Goal: Information Seeking & Learning: Learn about a topic

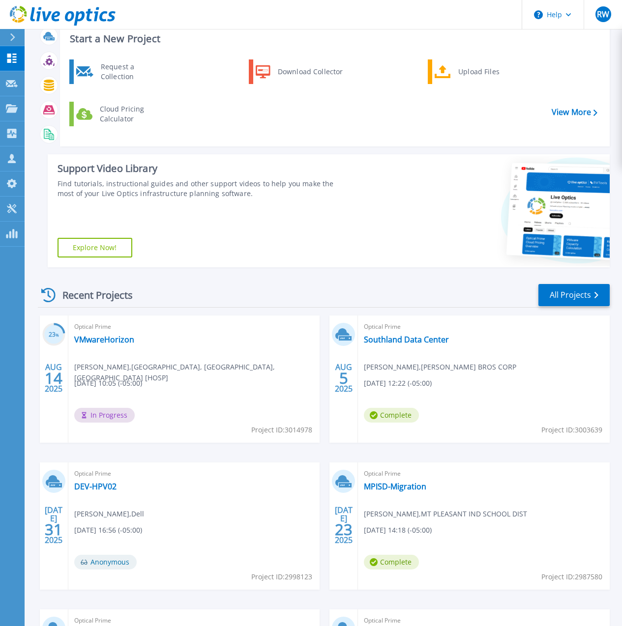
scroll to position [50, 0]
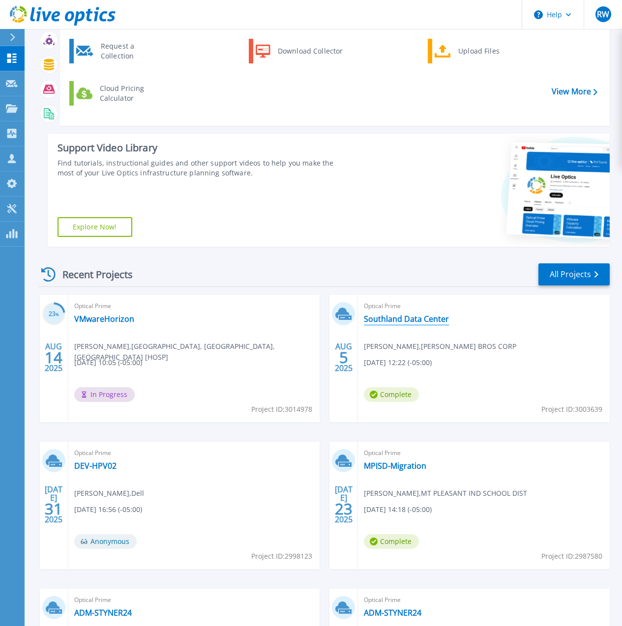
click at [364, 318] on link "Southland Data Center" at bounding box center [406, 319] width 85 height 10
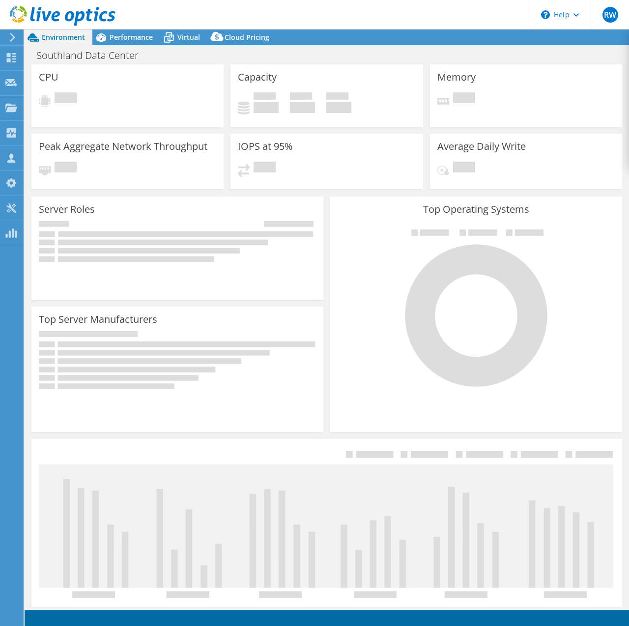
select select "USD"
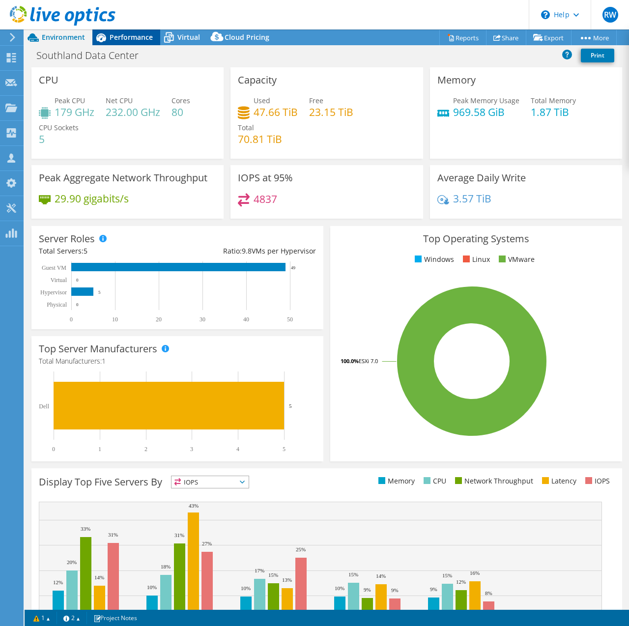
click at [131, 43] on div "Performance" at bounding box center [126, 37] width 68 height 16
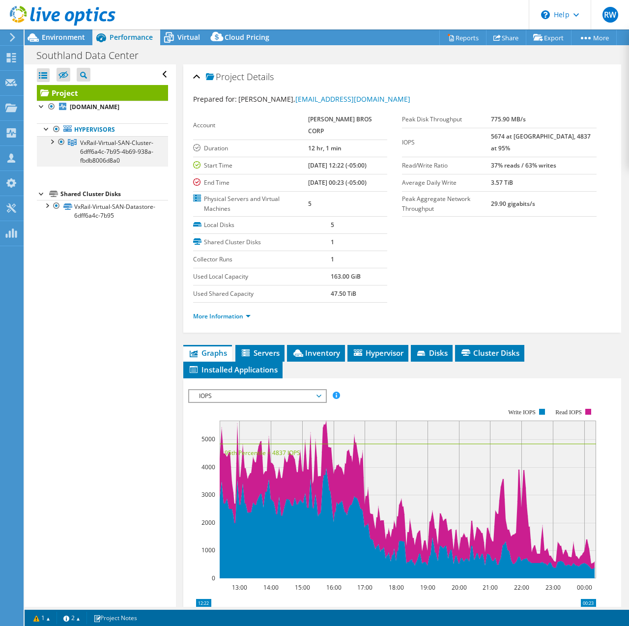
click at [55, 144] on div at bounding box center [52, 141] width 10 height 10
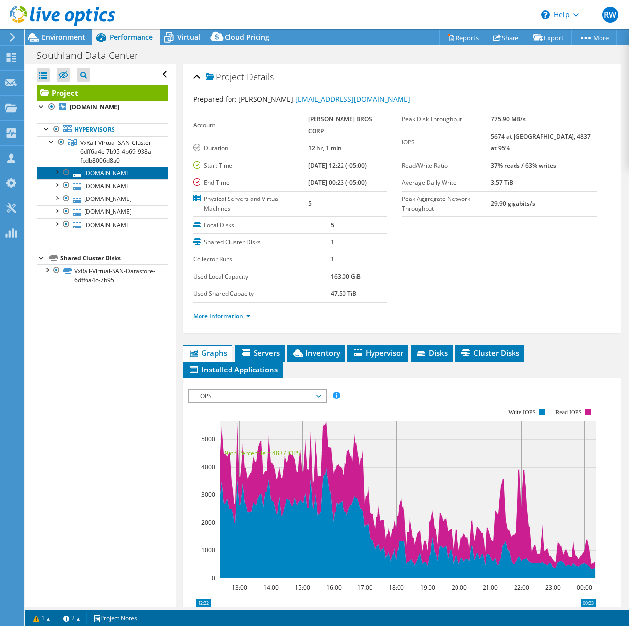
click at [103, 179] on link "shvx01.southlandholdings.com" at bounding box center [102, 173] width 131 height 13
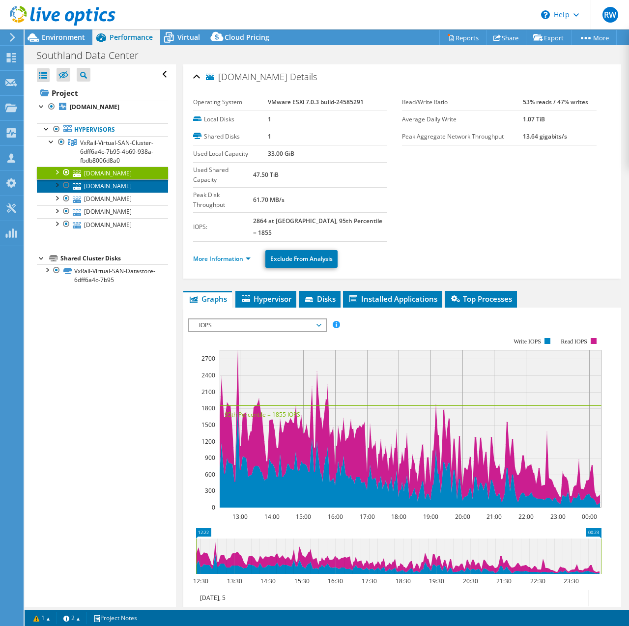
click at [114, 192] on link "shvx03.southlandholdings.com" at bounding box center [102, 185] width 131 height 13
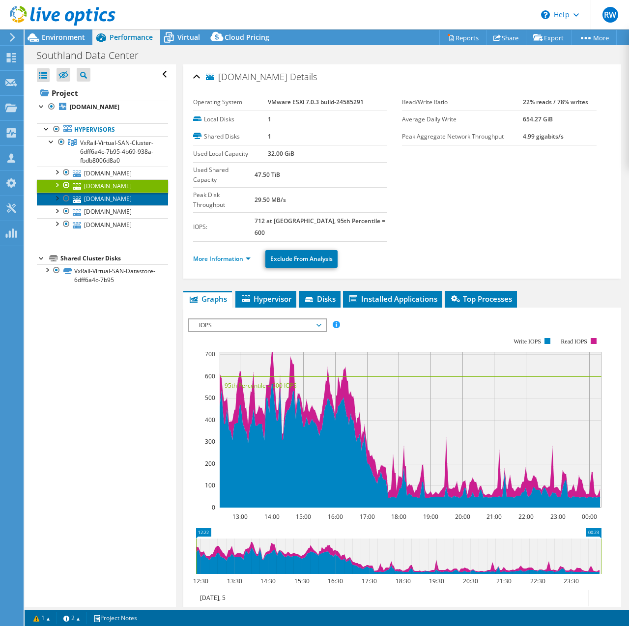
click at [117, 206] on link "shvx05.southlandholdings.com" at bounding box center [102, 199] width 131 height 13
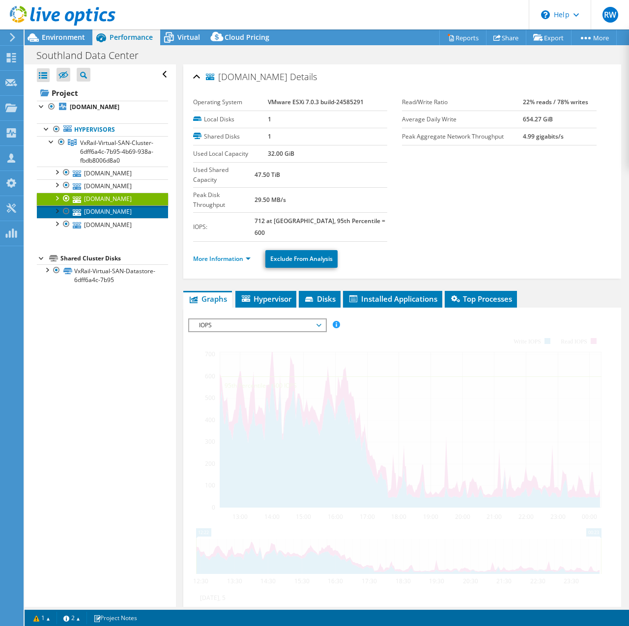
click at [120, 218] on link "shvx02.southlandholdings.com" at bounding box center [102, 212] width 131 height 13
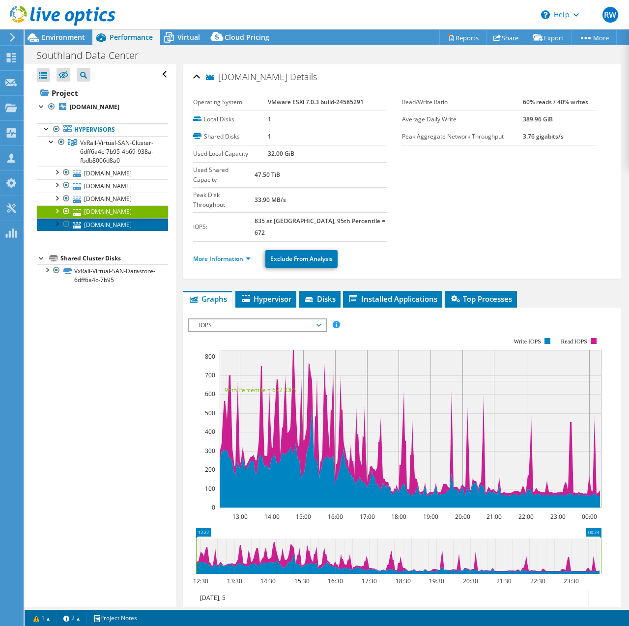
click at [119, 231] on link "shvx04.southlandholdings.com" at bounding box center [102, 224] width 131 height 13
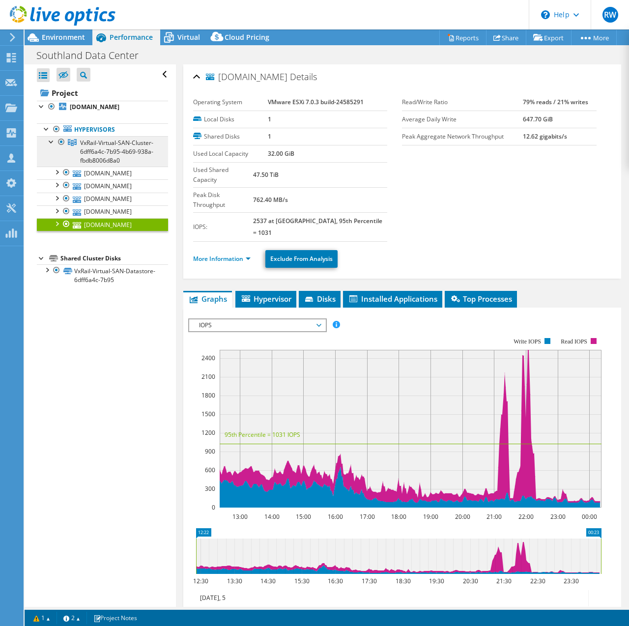
click at [94, 151] on span "VxRail-Virtual-SAN-Cluster-6dff6a4c-7b95-4b69-938a-fbdb8006d8a0" at bounding box center [116, 152] width 73 height 26
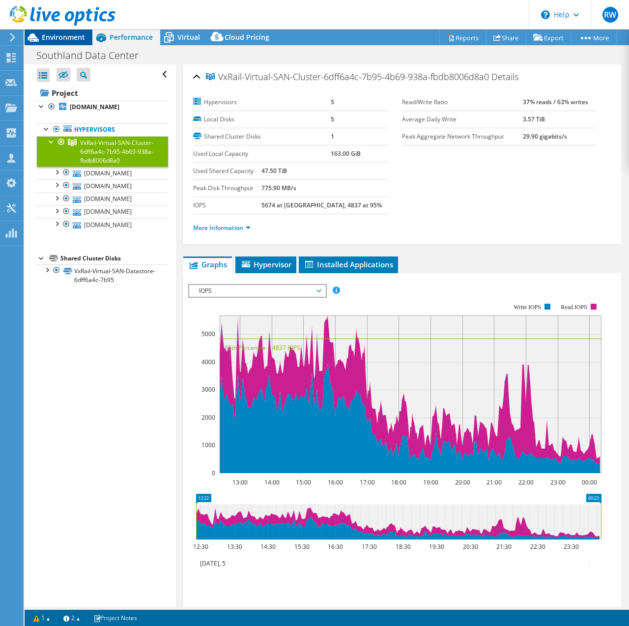
click at [59, 38] on span "Environment" at bounding box center [63, 36] width 43 height 9
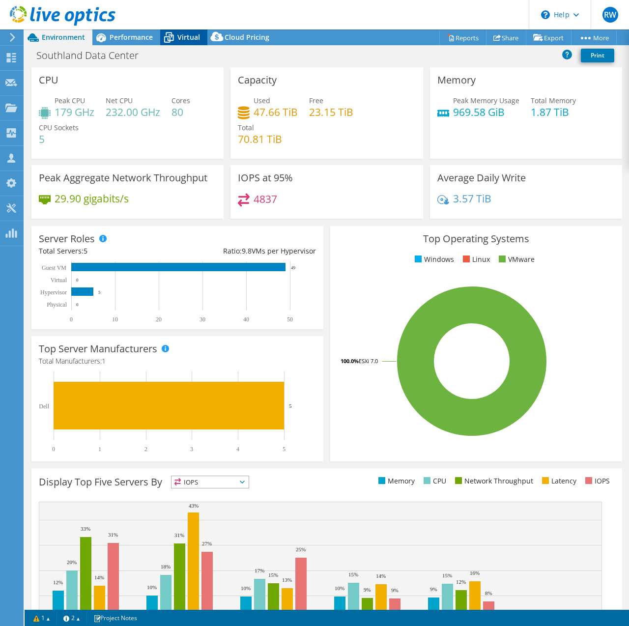
click at [179, 35] on span "Virtual" at bounding box center [188, 36] width 23 height 9
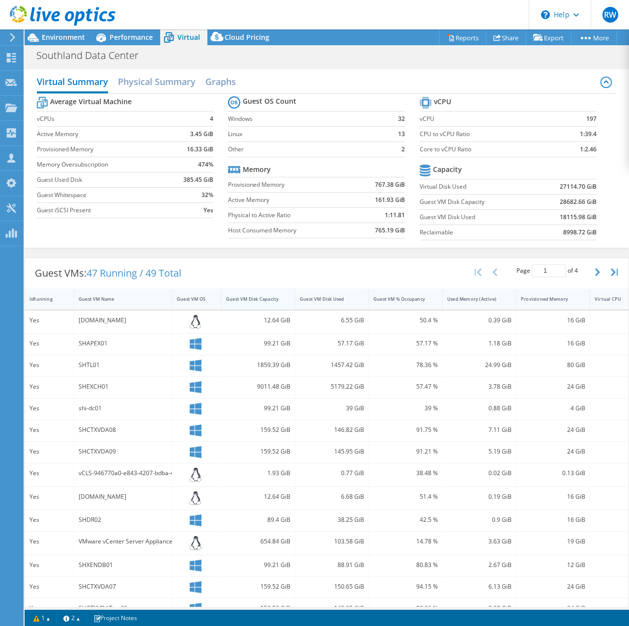
click at [260, 299] on div "Guest VM Disk Capacity" at bounding box center [252, 299] width 53 height 6
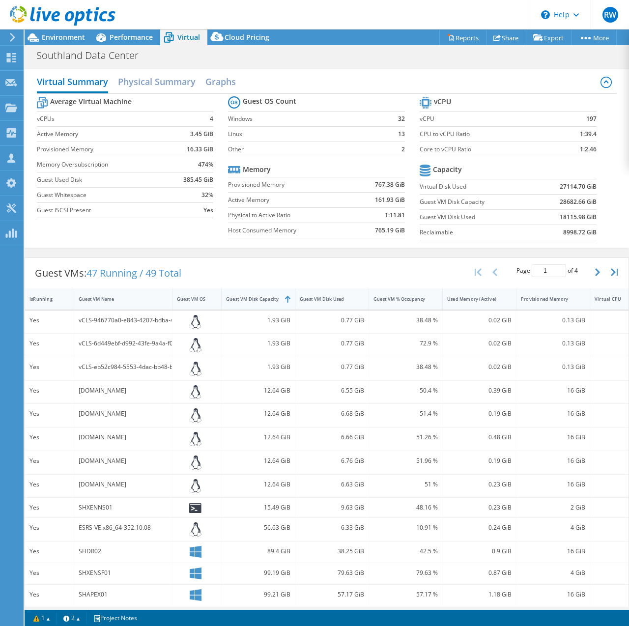
click at [260, 299] on div "Guest VM Disk Capacity" at bounding box center [252, 299] width 53 height 6
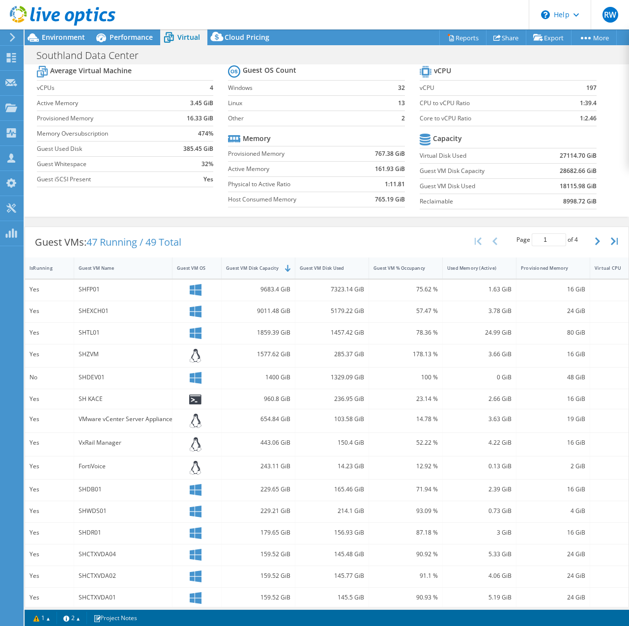
scroll to position [46, 0]
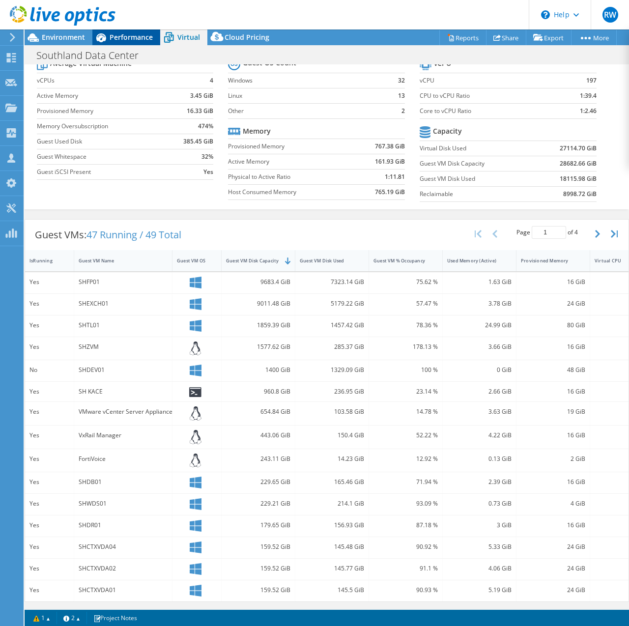
click at [139, 38] on span "Performance" at bounding box center [131, 36] width 43 height 9
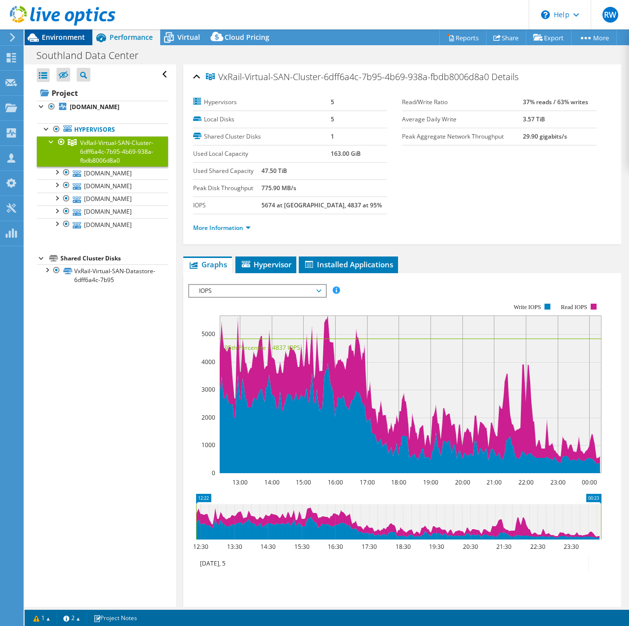
click at [43, 33] on span "Environment" at bounding box center [63, 36] width 43 height 9
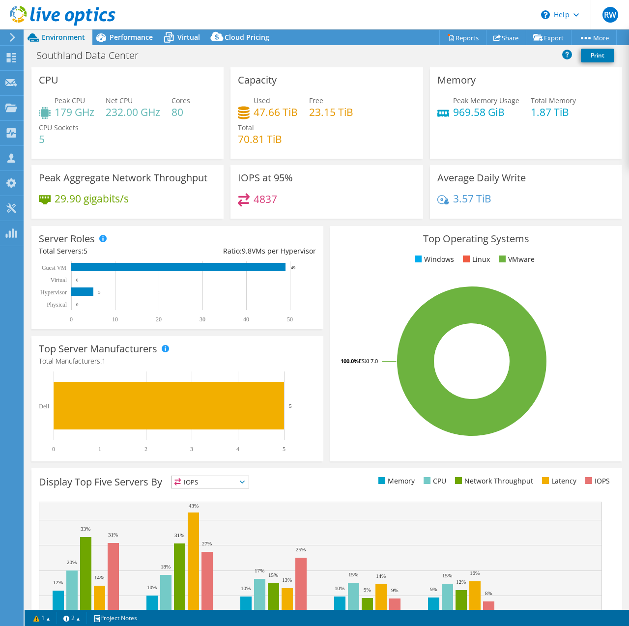
click at [261, 223] on div "Server Roles Physical Servers represent bare metal servers that were targets of…" at bounding box center [177, 278] width 299 height 110
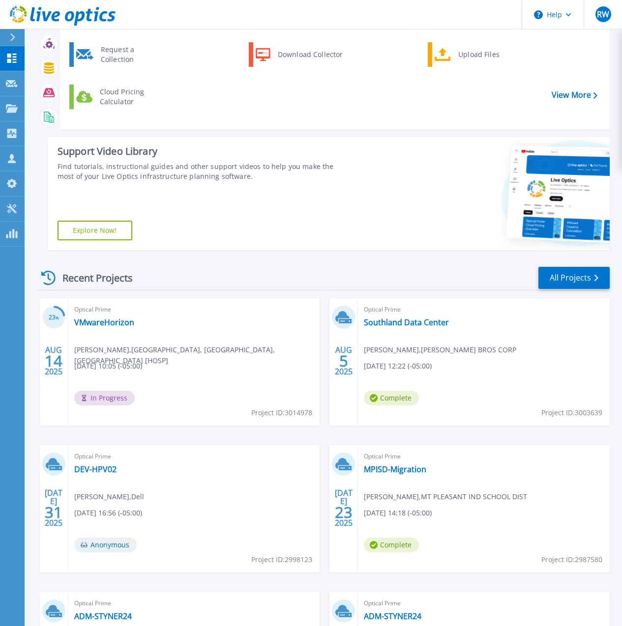
scroll to position [49, 0]
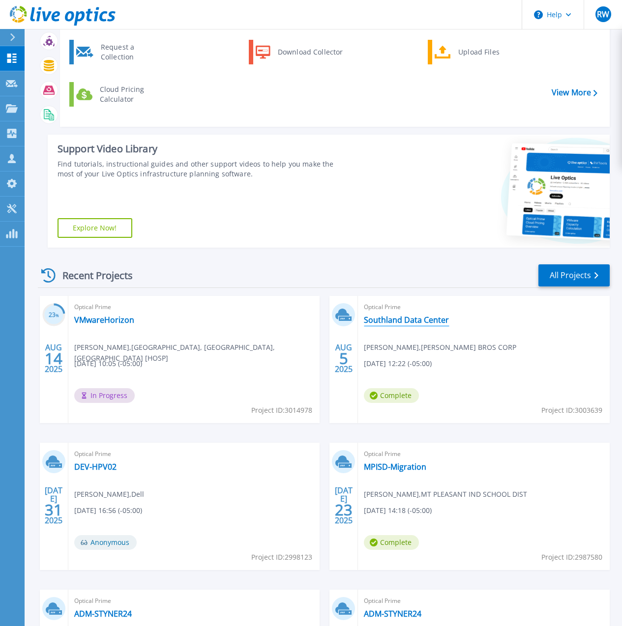
click at [364, 321] on link "Southland Data Center" at bounding box center [406, 320] width 85 height 10
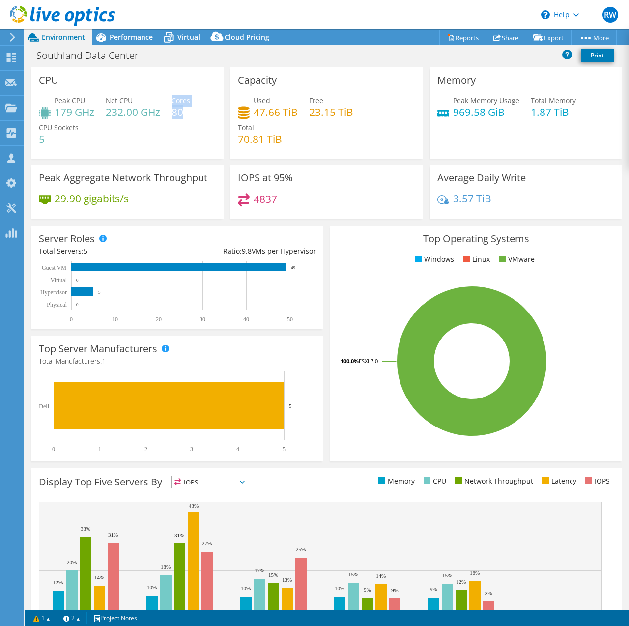
drag, startPoint x: 172, startPoint y: 113, endPoint x: 184, endPoint y: 113, distance: 12.3
click at [184, 113] on div "Peak CPU 179 GHz Net CPU 232.00 GHz Cores 80 CPU Sockets 5" at bounding box center [127, 124] width 177 height 59
click at [184, 113] on h4 "80" at bounding box center [181, 112] width 19 height 11
drag, startPoint x: 182, startPoint y: 113, endPoint x: 167, endPoint y: 103, distance: 18.1
click at [167, 103] on div "Peak CPU 179 GHz Net CPU 232.00 GHz Cores 80 CPU Sockets 5" at bounding box center [127, 124] width 177 height 59
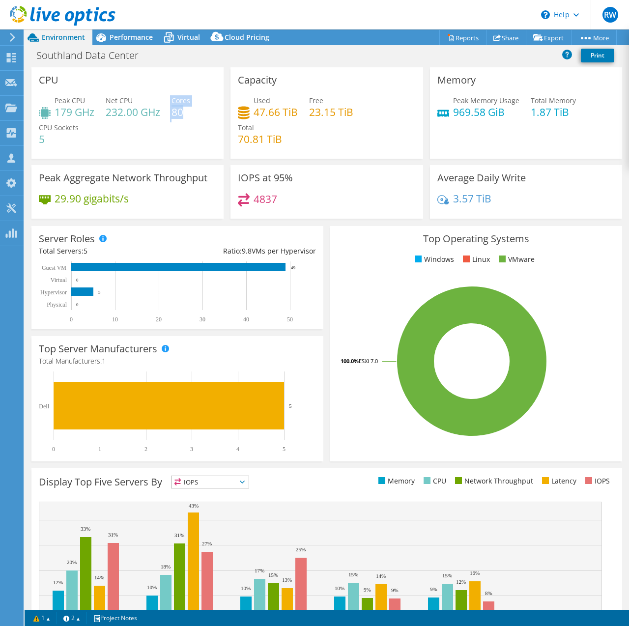
click at [185, 112] on h4 "80" at bounding box center [181, 112] width 19 height 11
drag, startPoint x: 174, startPoint y: 111, endPoint x: 183, endPoint y: 111, distance: 9.3
click at [183, 111] on h4 "80" at bounding box center [181, 112] width 19 height 11
click at [133, 36] on span "Performance" at bounding box center [131, 36] width 43 height 9
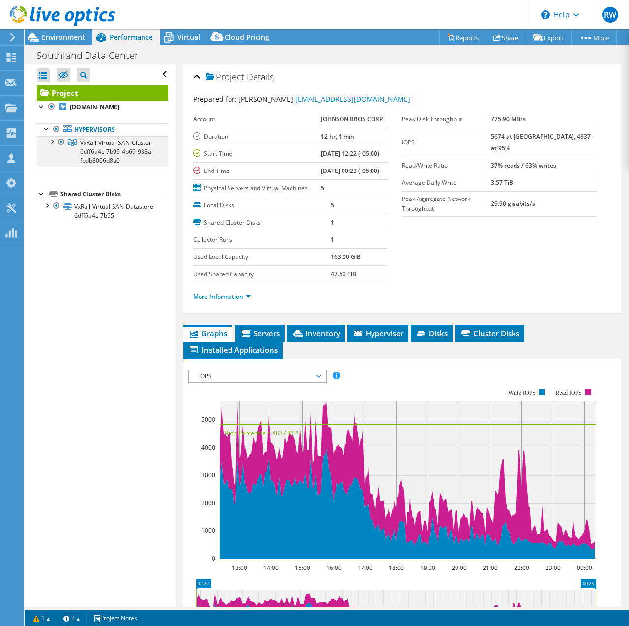
click at [54, 143] on div at bounding box center [52, 141] width 10 height 10
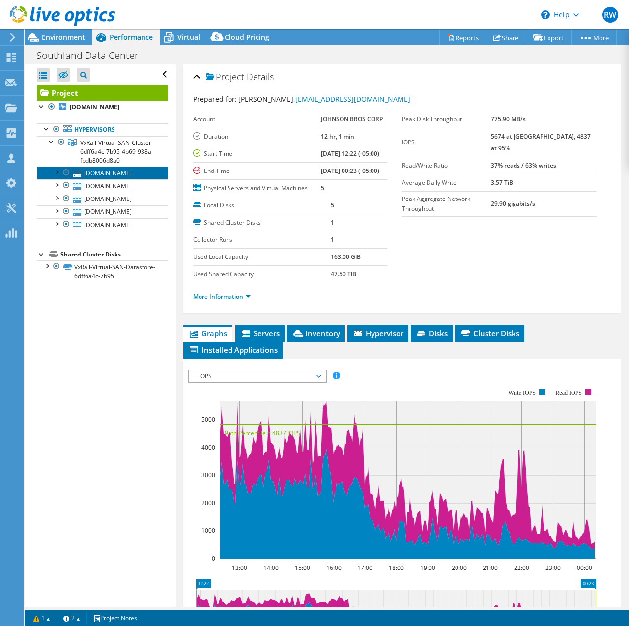
click at [102, 179] on link "shvx01.southlandholdings.com" at bounding box center [102, 173] width 131 height 13
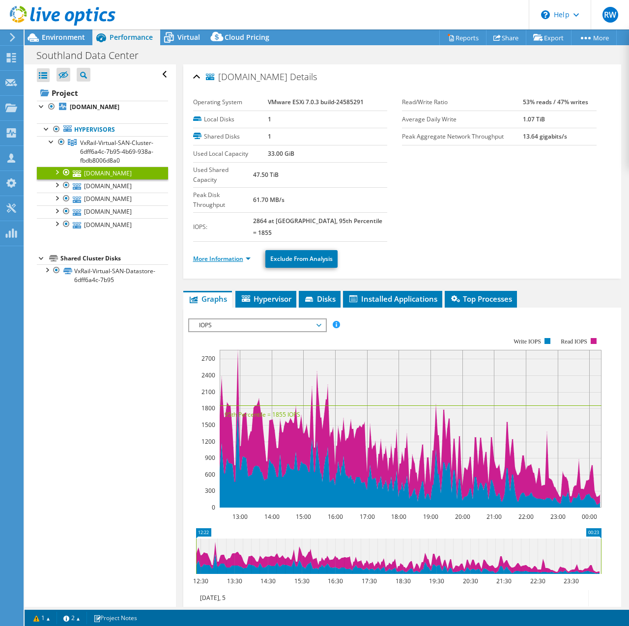
click at [245, 255] on link "More Information" at bounding box center [222, 259] width 58 height 8
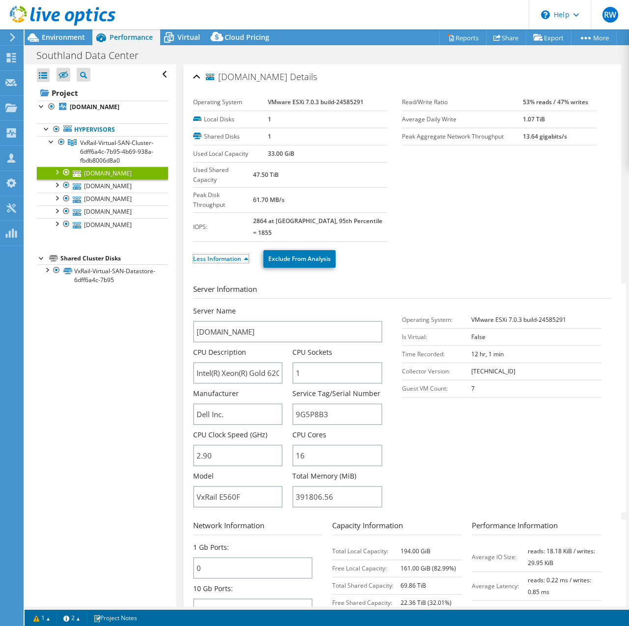
scroll to position [49, 0]
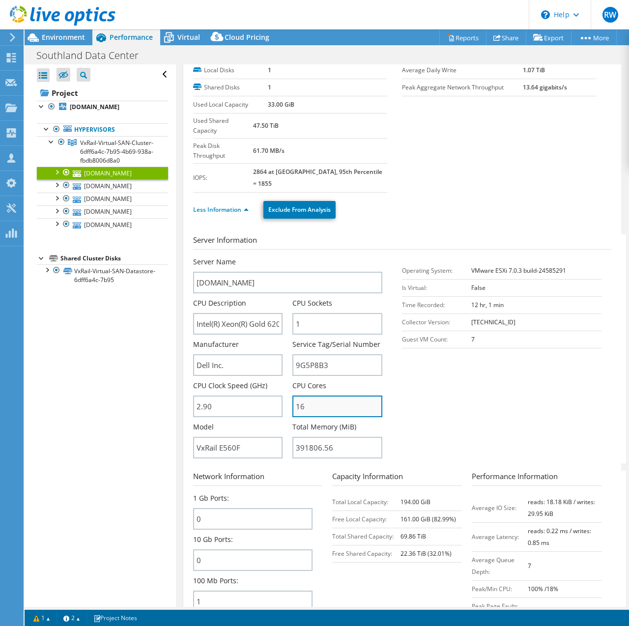
drag, startPoint x: 292, startPoint y: 378, endPoint x: 317, endPoint y: 378, distance: 25.6
click at [317, 396] on input "16" at bounding box center [338, 407] width 90 height 22
click at [498, 380] on section "Server Information Server Name shvx01.southlandholdings.com CPU Description Int…" at bounding box center [404, 349] width 423 height 229
click at [80, 37] on span "Environment" at bounding box center [63, 36] width 43 height 9
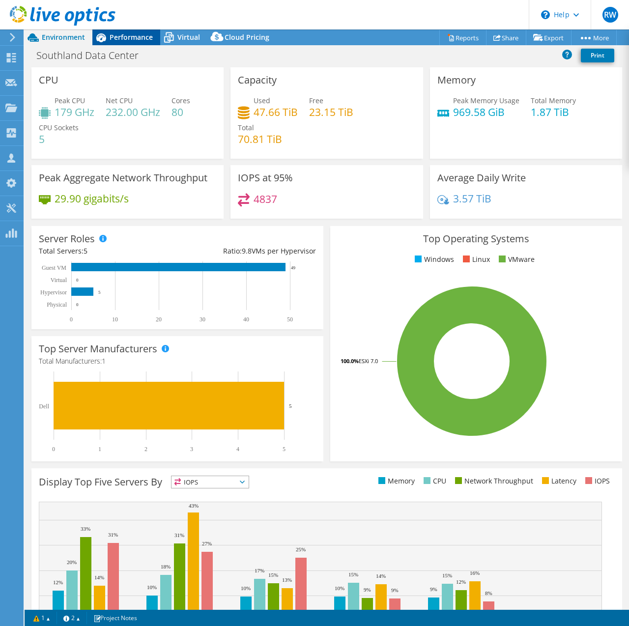
click at [131, 42] on div "Performance" at bounding box center [126, 37] width 68 height 16
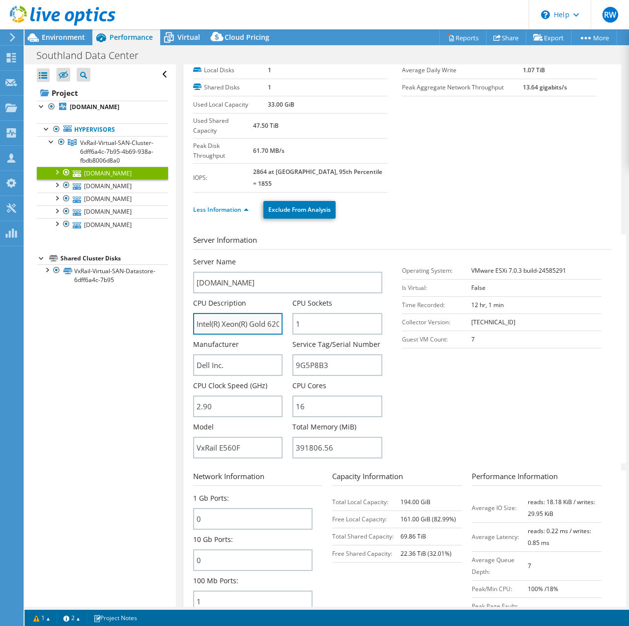
click at [274, 313] on input "Intel(R) Xeon(R) Gold 6208U CPU @ 2.90GHz 2.89 GHz" at bounding box center [238, 324] width 90 height 22
click at [56, 40] on span "Environment" at bounding box center [63, 36] width 43 height 9
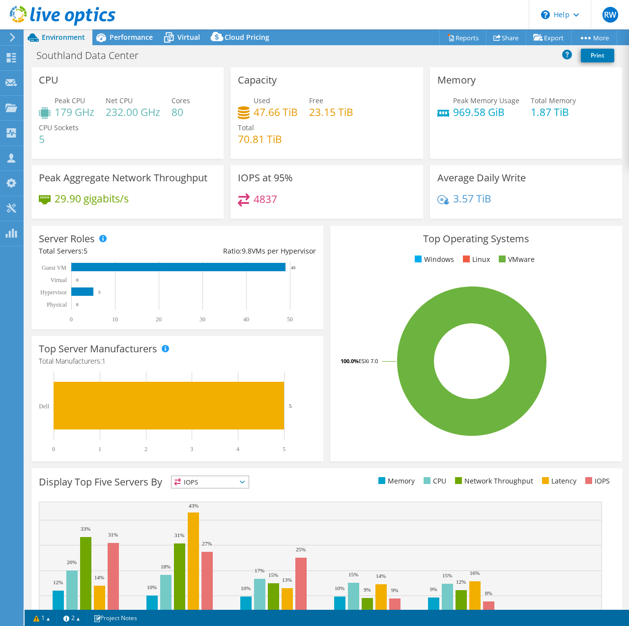
scroll to position [0, 0]
drag, startPoint x: 173, startPoint y: 113, endPoint x: 183, endPoint y: 112, distance: 10.8
click at [183, 112] on h4 "80" at bounding box center [181, 112] width 19 height 11
click at [188, 113] on h4 "80" at bounding box center [181, 112] width 19 height 11
drag, startPoint x: 107, startPoint y: 112, endPoint x: 159, endPoint y: 112, distance: 52.6
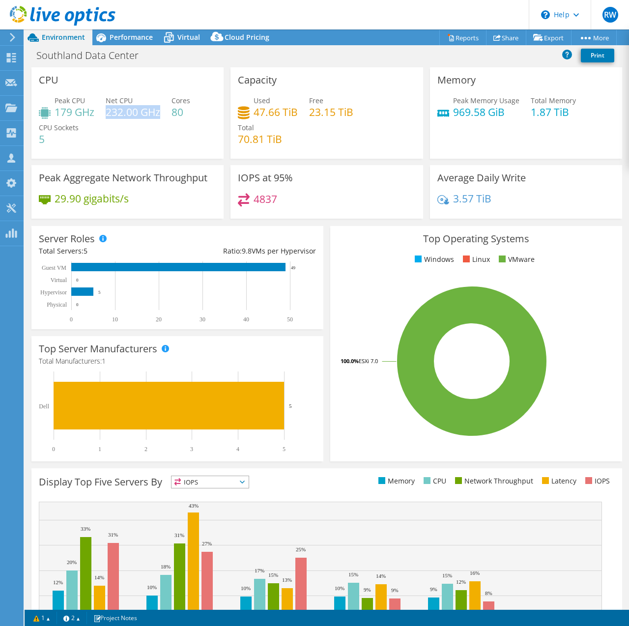
click at [159, 112] on h4 "232.00 GHz" at bounding box center [133, 112] width 55 height 11
drag, startPoint x: 174, startPoint y: 109, endPoint x: 182, endPoint y: 109, distance: 8.4
click at [182, 109] on h4 "80" at bounding box center [181, 112] width 19 height 11
click at [143, 109] on h4 "232.00 GHz" at bounding box center [133, 112] width 55 height 11
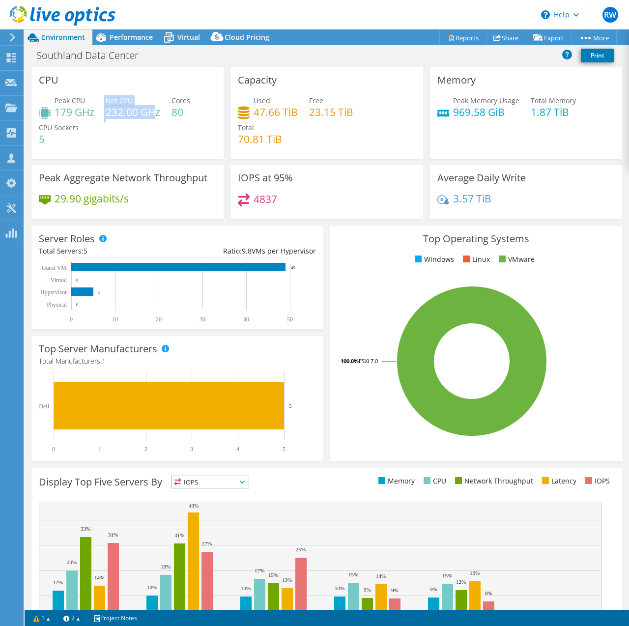
drag, startPoint x: 159, startPoint y: 112, endPoint x: 104, endPoint y: 114, distance: 54.6
click at [104, 114] on div "Peak CPU 179 GHz Net CPU 232.00 GHz Cores 80 CPU Sockets 5" at bounding box center [127, 124] width 177 height 59
click at [111, 113] on h4 "232.00 GHz" at bounding box center [133, 112] width 55 height 11
click at [108, 113] on h4 "232.00 GHz" at bounding box center [133, 112] width 55 height 11
drag, startPoint x: 161, startPoint y: 113, endPoint x: 138, endPoint y: 114, distance: 23.1
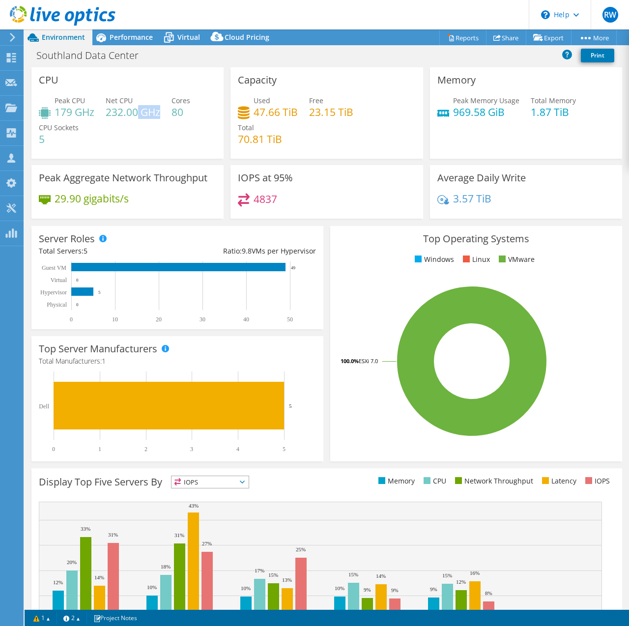
click at [138, 114] on h4 "232.00 GHz" at bounding box center [133, 112] width 55 height 11
click at [156, 111] on h4 "232.00 GHz" at bounding box center [133, 112] width 55 height 11
drag, startPoint x: 187, startPoint y: 111, endPoint x: 171, endPoint y: 100, distance: 19.4
click at [171, 100] on div "Peak CPU 179 GHz Net CPU 232.00 GHz Cores 80 CPU Sockets 5" at bounding box center [127, 124] width 177 height 59
click at [184, 111] on h4 "80" at bounding box center [181, 112] width 19 height 11
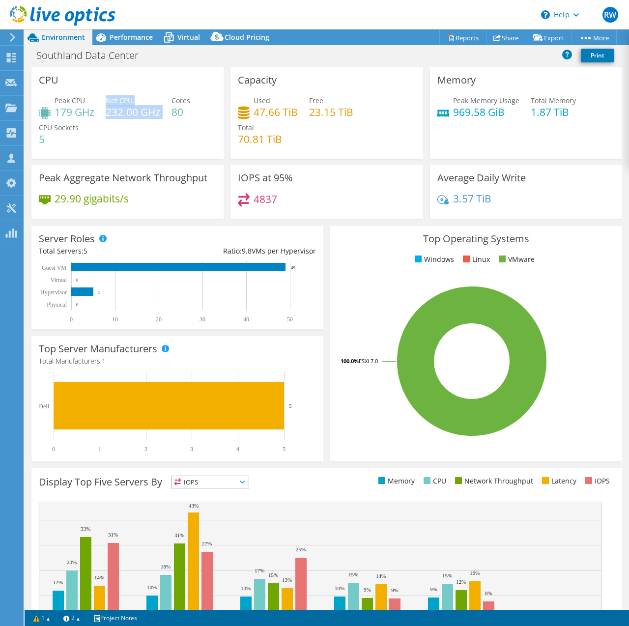
drag, startPoint x: 108, startPoint y: 99, endPoint x: 164, endPoint y: 113, distance: 57.8
click at [164, 113] on div "Peak CPU 179 GHz Net CPU 232.00 GHz Cores 80 CPU Sockets 5" at bounding box center [127, 124] width 177 height 59
click at [162, 110] on div "Peak CPU 179 GHz Net CPU 232.00 GHz Cores 80 CPU Sockets 5" at bounding box center [127, 124] width 177 height 59
drag, startPoint x: 252, startPoint y: 109, endPoint x: 294, endPoint y: 110, distance: 42.3
click at [294, 110] on h4 "47.66 TiB" at bounding box center [276, 112] width 44 height 11
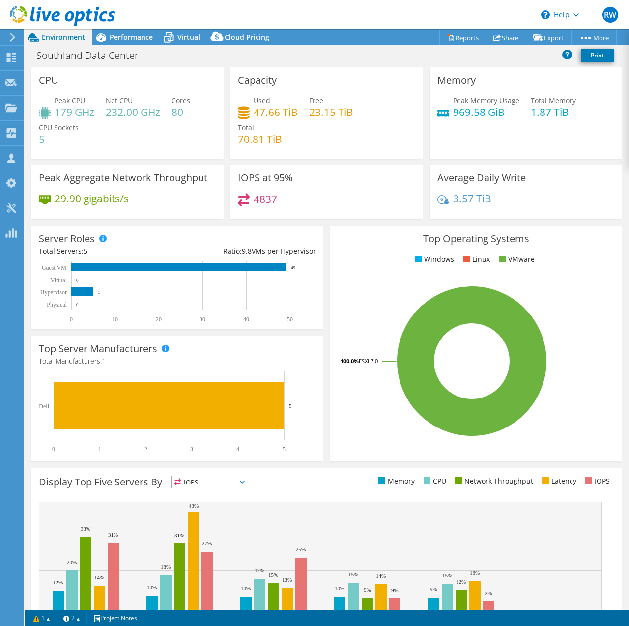
click at [280, 137] on div "Used 47.66 TiB Free 23.15 TiB Total 70.81 TiB" at bounding box center [326, 124] width 177 height 59
drag, startPoint x: 278, startPoint y: 138, endPoint x: 242, endPoint y: 138, distance: 35.9
click at [241, 139] on h4 "70.81 TiB" at bounding box center [260, 139] width 44 height 11
click at [278, 138] on h4 "70.81 TiB" at bounding box center [260, 139] width 44 height 11
drag, startPoint x: 277, startPoint y: 138, endPoint x: 246, endPoint y: 108, distance: 43.5
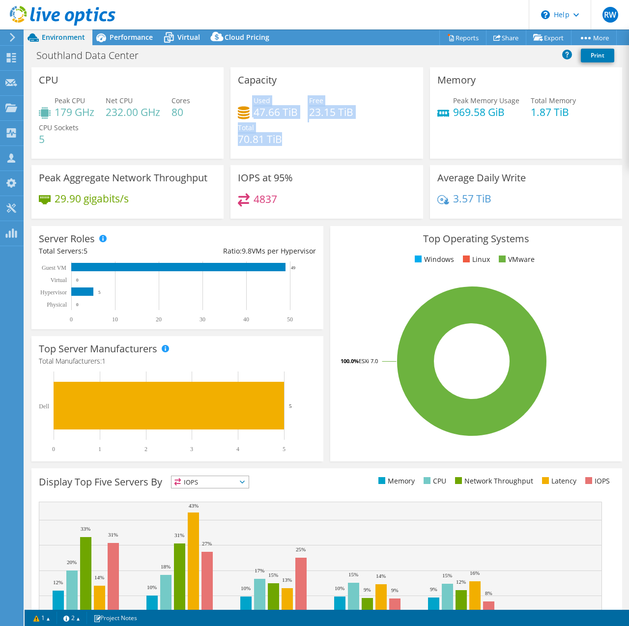
click at [246, 108] on div "Used 47.66 TiB Free 23.15 TiB Total 70.81 TiB" at bounding box center [326, 124] width 177 height 59
click at [318, 124] on div "Used 47.66 TiB Free 23.15 TiB Total 70.81 TiB" at bounding box center [326, 124] width 177 height 59
drag, startPoint x: 307, startPoint y: 109, endPoint x: 358, endPoint y: 112, distance: 51.2
click at [358, 112] on div "Used 47.66 TiB Free 23.15 TiB Total 70.81 TiB" at bounding box center [326, 124] width 177 height 59
click at [357, 112] on div "Used 47.66 TiB Free 23.15 TiB Total 70.81 TiB" at bounding box center [326, 124] width 177 height 59
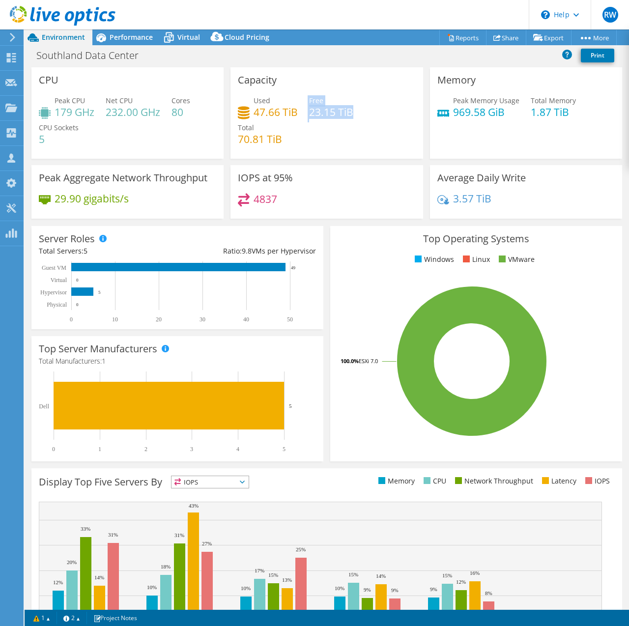
drag, startPoint x: 350, startPoint y: 110, endPoint x: 305, endPoint y: 111, distance: 44.3
click at [305, 111] on div "Used 47.66 TiB Free 23.15 TiB Total 70.81 TiB" at bounding box center [326, 124] width 177 height 59
click at [356, 111] on div "Used 47.66 TiB Free 23.15 TiB Total 70.81 TiB" at bounding box center [326, 124] width 177 height 59
drag, startPoint x: 495, startPoint y: 112, endPoint x: 442, endPoint y: 111, distance: 52.1
click at [442, 111] on div "Peak Memory Usage 969.58 GiB" at bounding box center [479, 106] width 82 height 22
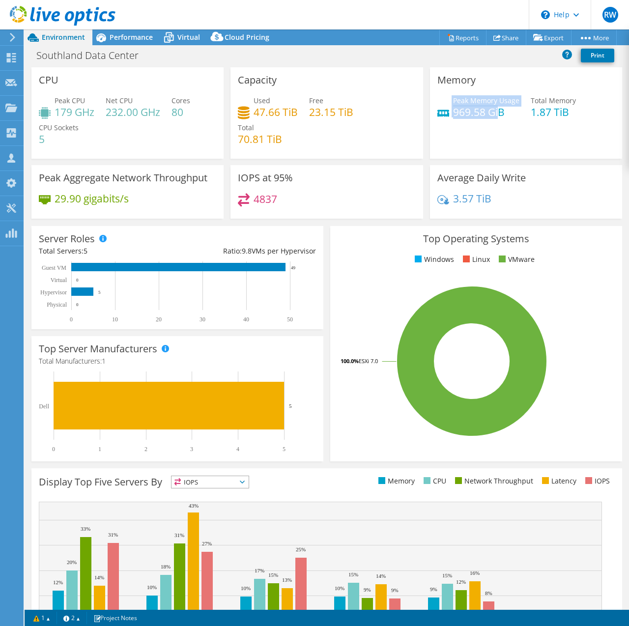
click at [476, 111] on h4 "969.58 GiB" at bounding box center [486, 112] width 66 height 11
drag, startPoint x: 499, startPoint y: 111, endPoint x: 444, endPoint y: 112, distance: 55.1
click at [444, 112] on div "Peak Memory Usage 969.58 GiB" at bounding box center [479, 106] width 82 height 22
click at [505, 112] on h4 "969.58 GiB" at bounding box center [486, 112] width 66 height 11
click at [178, 37] on span "Virtual" at bounding box center [188, 36] width 23 height 9
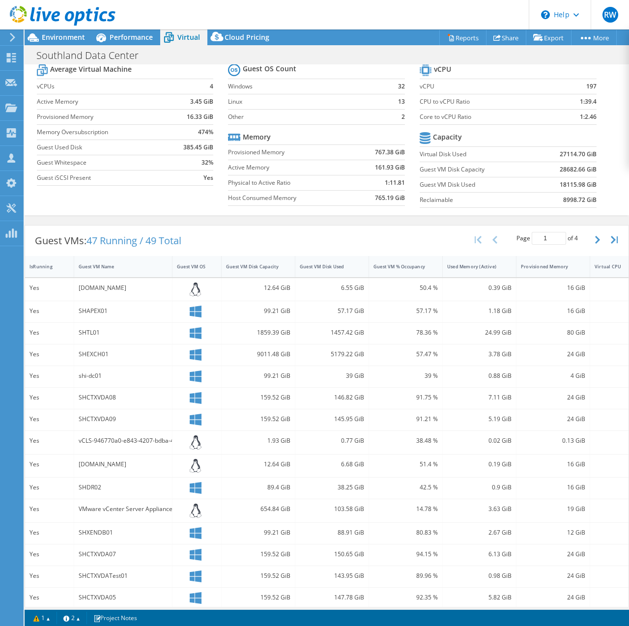
scroll to position [47, 0]
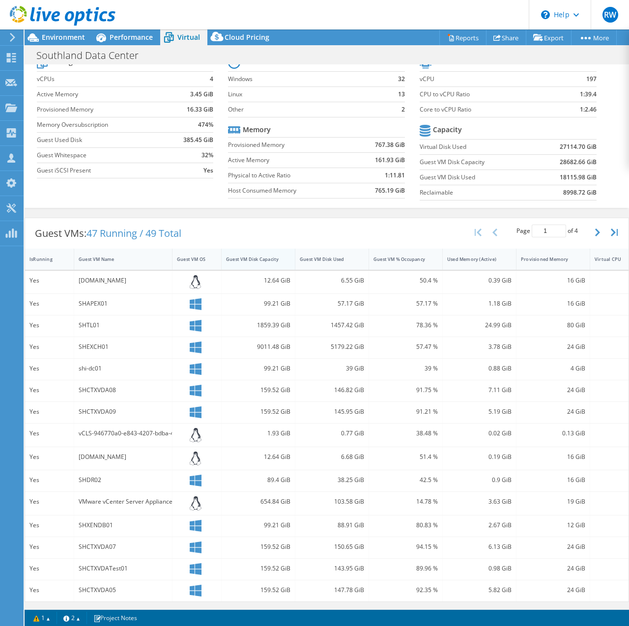
click at [263, 257] on div "Guest VM Disk Capacity" at bounding box center [252, 259] width 61 height 15
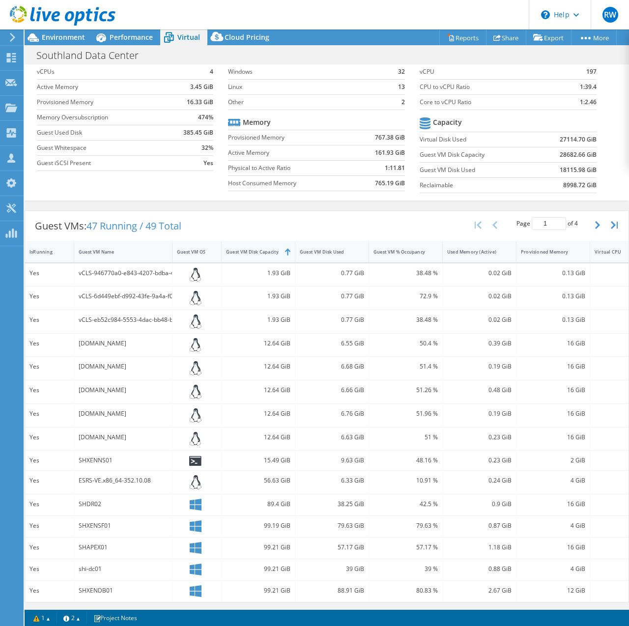
click at [264, 255] on div "Guest VM Disk Capacity" at bounding box center [252, 251] width 61 height 15
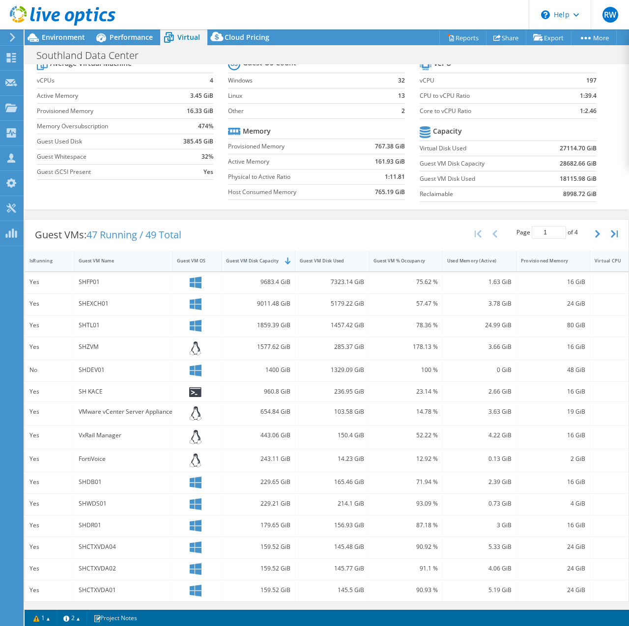
scroll to position [46, 0]
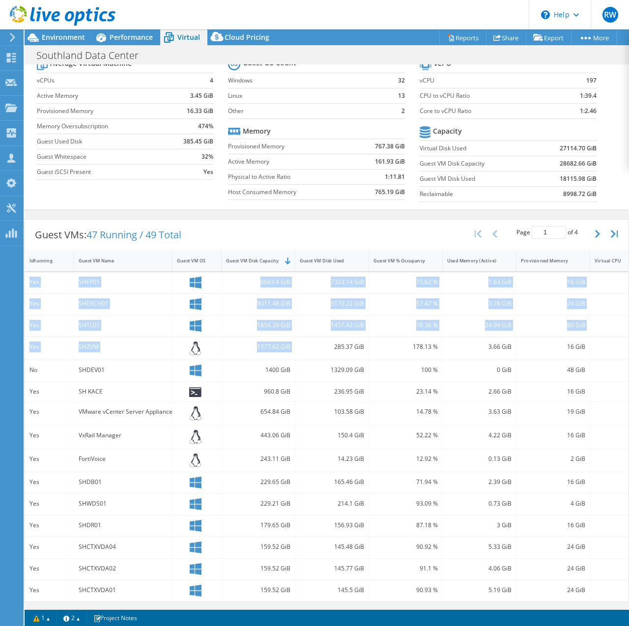
drag, startPoint x: 29, startPoint y: 272, endPoint x: 317, endPoint y: 352, distance: 298.0
click at [317, 352] on div "Yes SHFP01 9683.4 GiB 7323.14 GiB 75.62 % 1.63 GiB 16 GiB 2 VMware Yes SHEXCH01…" at bounding box center [357, 436] width 664 height 329
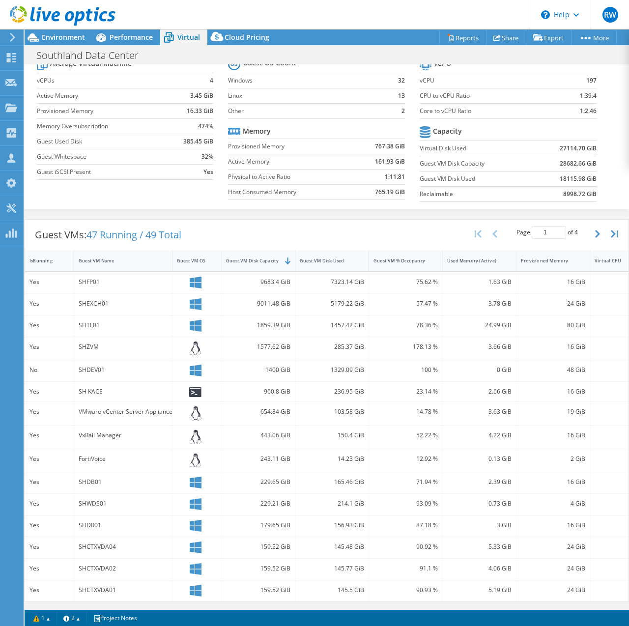
click at [279, 365] on div "1400 GiB" at bounding box center [258, 370] width 64 height 11
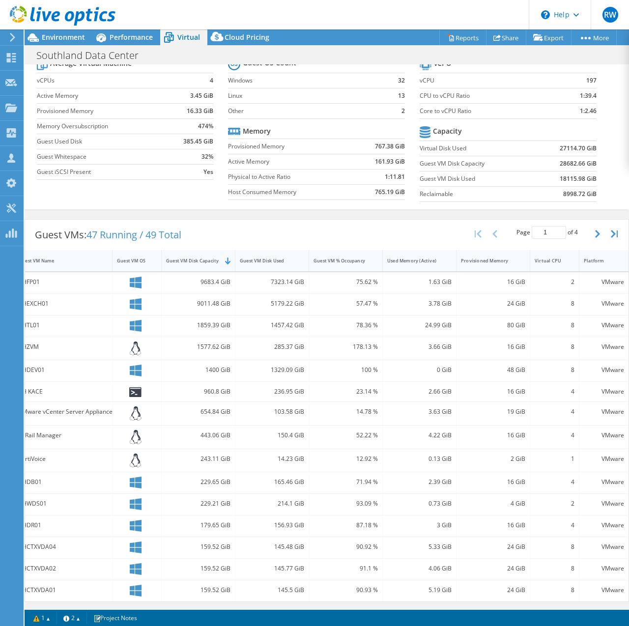
scroll to position [0, 0]
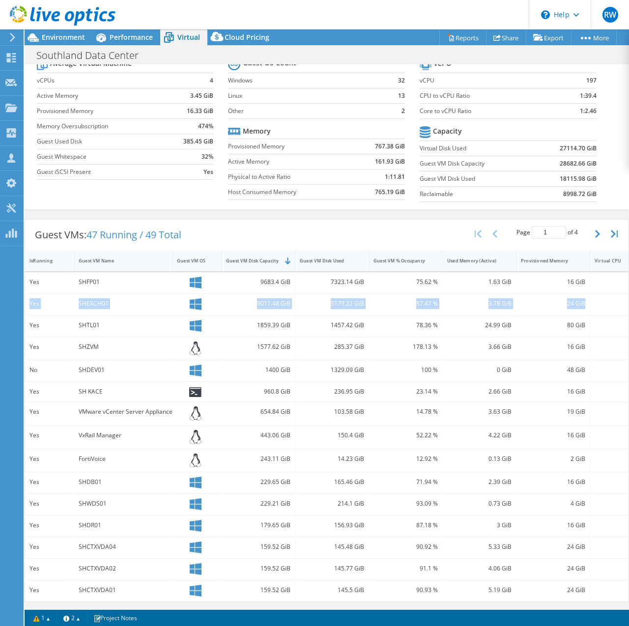
drag, startPoint x: 30, startPoint y: 295, endPoint x: 589, endPoint y: 292, distance: 559.0
click at [589, 294] on div "Yes SHEXCH01 9011.48 GiB 5179.22 GiB 57.47 % 3.78 GiB 24 GiB 8 VMware" at bounding box center [357, 304] width 664 height 21
click at [389, 298] on div "57.47 %" at bounding box center [406, 303] width 64 height 11
drag, startPoint x: 78, startPoint y: 427, endPoint x: 420, endPoint y: 422, distance: 342.7
click at [420, 426] on div "Yes VxRail Manager 443.06 GiB 150.4 GiB 52.22 % 4.22 GiB 16 GiB 4 VMware" at bounding box center [357, 437] width 664 height 23
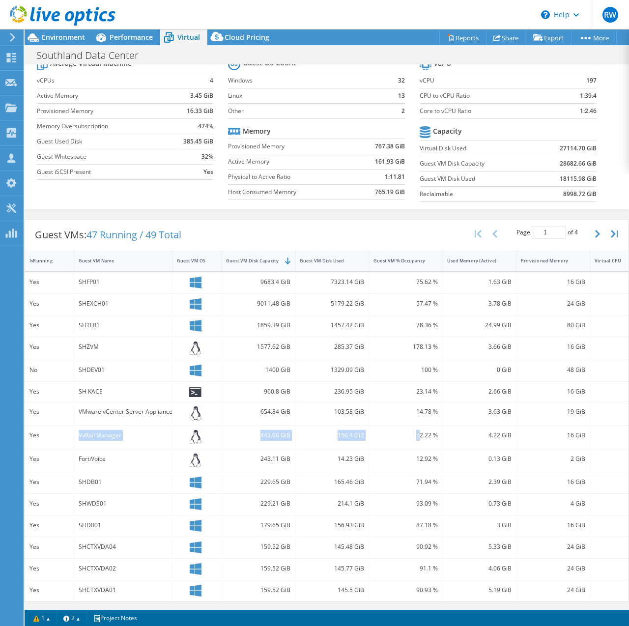
click at [398, 430] on div "52.22 %" at bounding box center [406, 435] width 64 height 11
drag, startPoint x: 29, startPoint y: 452, endPoint x: 477, endPoint y: 453, distance: 448.4
click at [477, 453] on div "Yes FortiVoice 243.11 GiB 14.23 GiB 12.92 % 0.13 GiB 2 GiB 1 VMware" at bounding box center [357, 460] width 664 height 23
click at [477, 454] on div "0.13 GiB" at bounding box center [479, 459] width 64 height 11
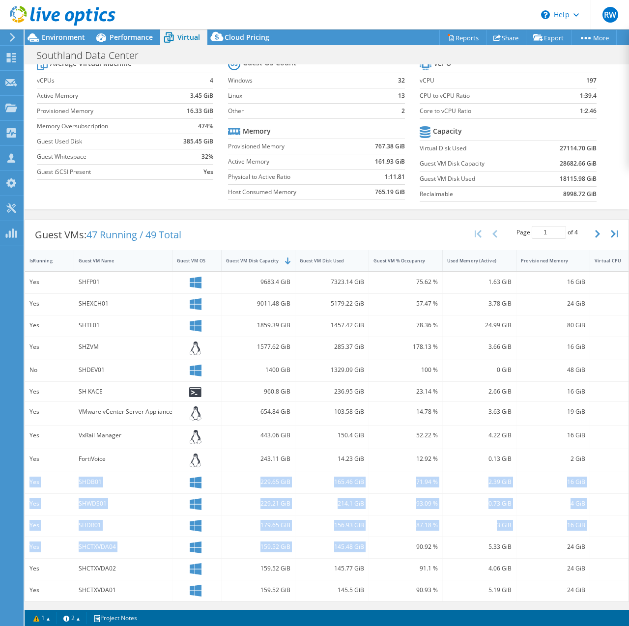
drag, startPoint x: 28, startPoint y: 473, endPoint x: 372, endPoint y: 540, distance: 350.6
click at [372, 540] on div "Yes SHFP01 9683.4 GiB 7323.14 GiB 75.62 % 1.63 GiB 16 GiB 2 VMware Yes SHEXCH01…" at bounding box center [357, 436] width 664 height 329
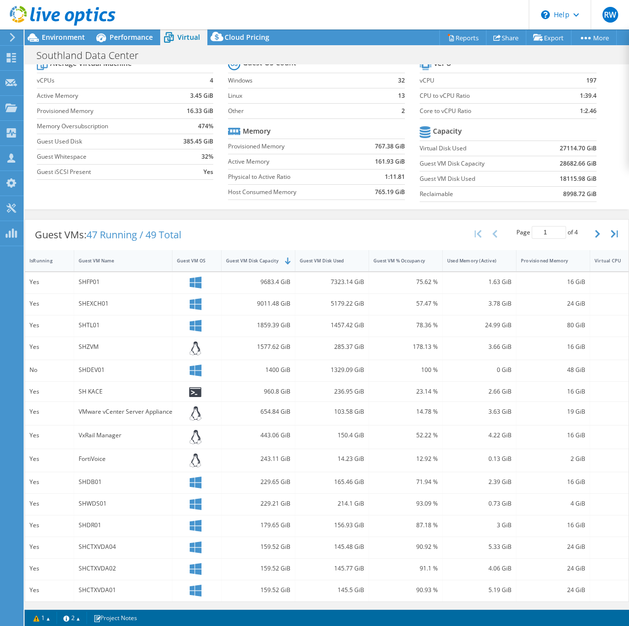
click at [296, 559] on div "Yes SHCTXVDA02 159.52 GiB 145.77 GiB 91.1 % 4.06 GiB 24 GiB 8 VMware" at bounding box center [357, 569] width 664 height 21
click at [591, 225] on button "button" at bounding box center [598, 234] width 17 height 19
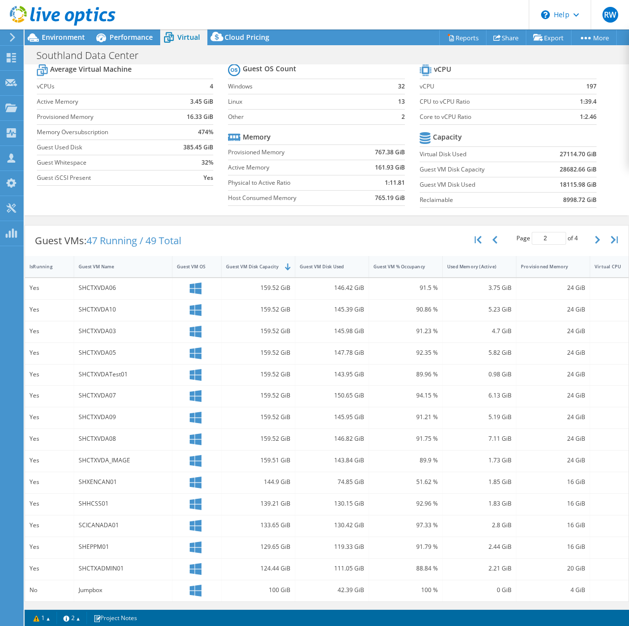
click at [374, 563] on div "88.84 %" at bounding box center [406, 568] width 64 height 11
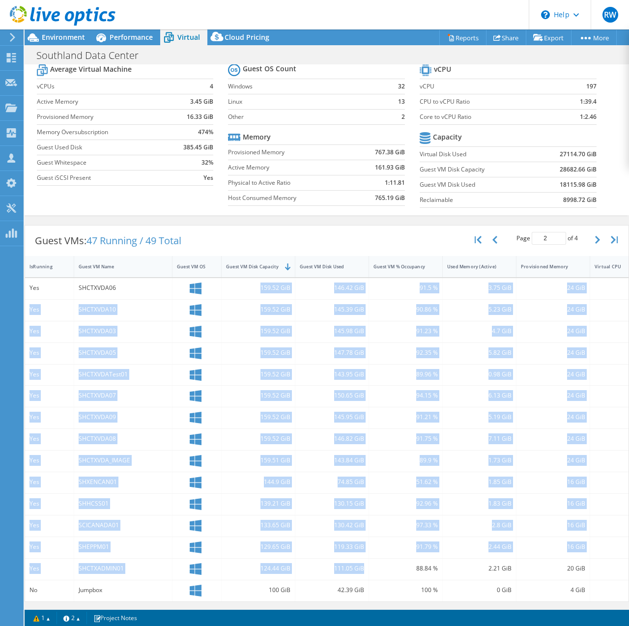
drag, startPoint x: 369, startPoint y: 561, endPoint x: 138, endPoint y: 286, distance: 359.1
click at [138, 286] on div "Yes SHCTXVDA06 159.52 GiB 146.42 GiB 91.5 % 3.75 GiB 24 GiB 8 VMware Yes SHCTXV…" at bounding box center [357, 439] width 664 height 323
click at [138, 286] on div "SHCTXVDA06" at bounding box center [123, 288] width 98 height 21
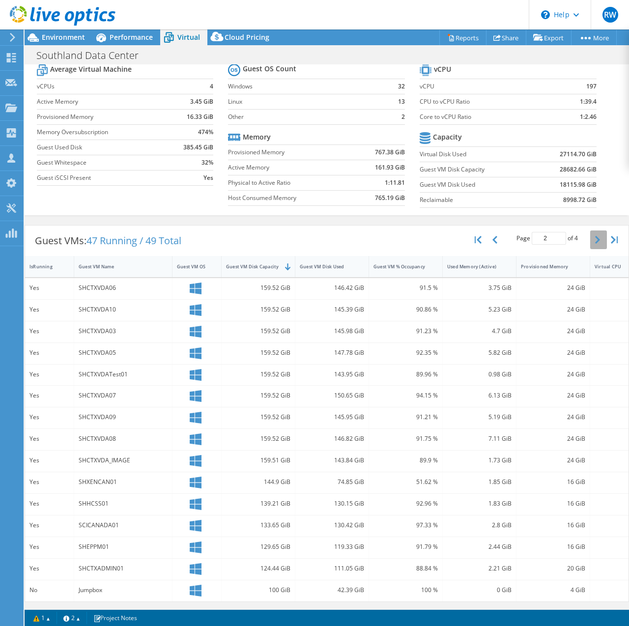
click at [595, 236] on icon "button" at bounding box center [597, 240] width 5 height 8
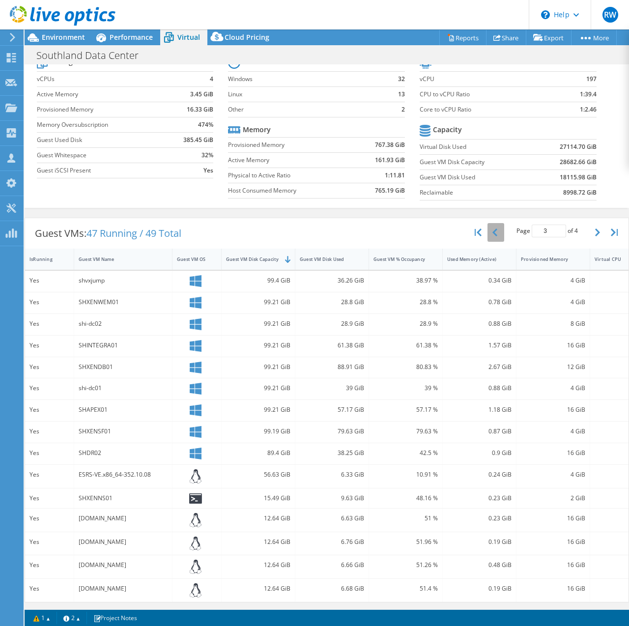
click at [490, 235] on button "button" at bounding box center [496, 232] width 17 height 19
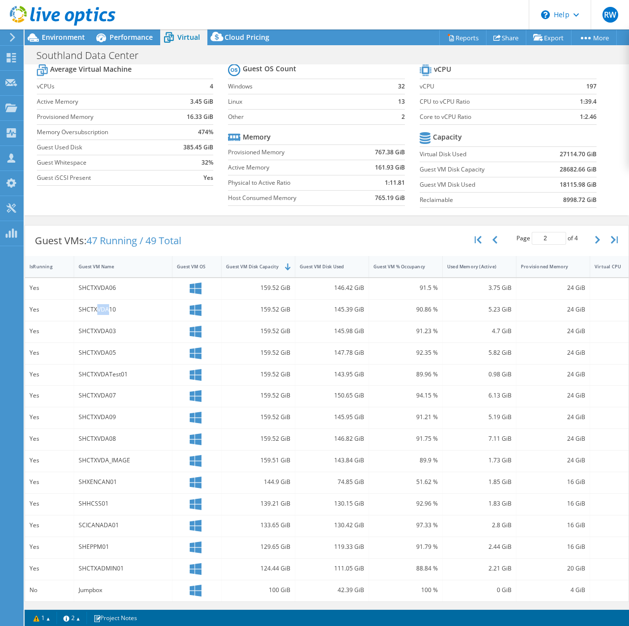
drag, startPoint x: 96, startPoint y: 300, endPoint x: 107, endPoint y: 300, distance: 11.3
click at [107, 304] on div "SHCTXVDA10" at bounding box center [123, 309] width 89 height 11
click at [146, 304] on div "SHCTXVDA10" at bounding box center [123, 309] width 89 height 11
click at [493, 231] on button "button" at bounding box center [496, 240] width 17 height 19
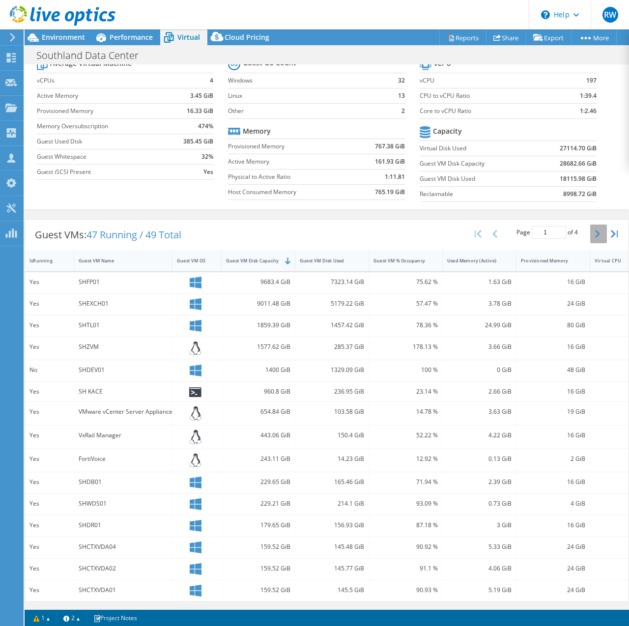
click at [595, 232] on icon "button" at bounding box center [597, 234] width 5 height 8
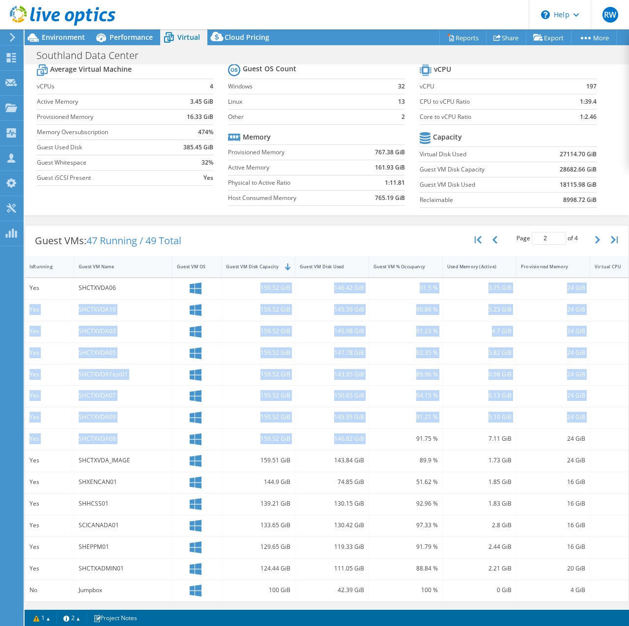
drag, startPoint x: 369, startPoint y: 431, endPoint x: 251, endPoint y: 276, distance: 194.3
click at [251, 278] on div "Yes SHCTXVDA06 159.52 GiB 146.42 GiB 91.5 % 3.75 GiB 24 GiB 8 VMware Yes SHCTXV…" at bounding box center [357, 439] width 664 height 323
click at [254, 283] on div "159.52 GiB" at bounding box center [258, 288] width 64 height 11
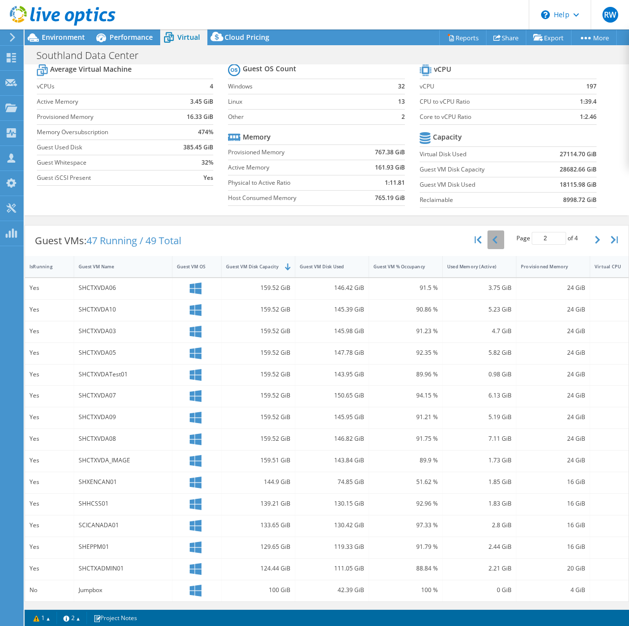
click at [491, 231] on button "button" at bounding box center [496, 240] width 17 height 19
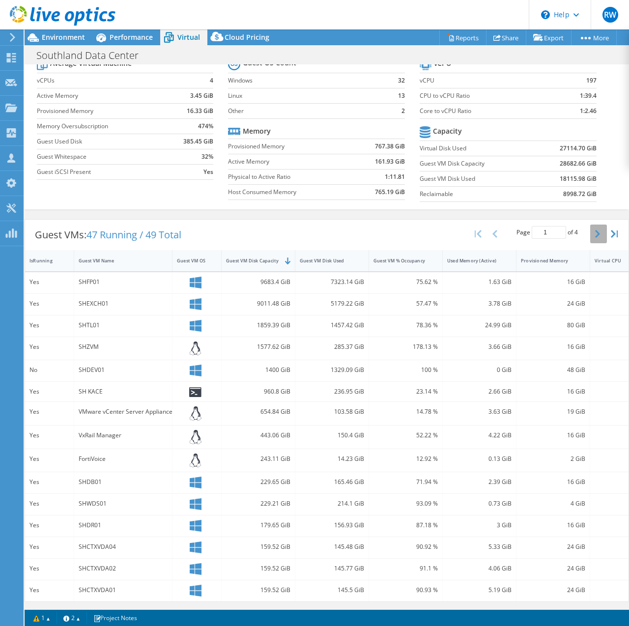
click at [595, 231] on icon "button" at bounding box center [597, 234] width 5 height 8
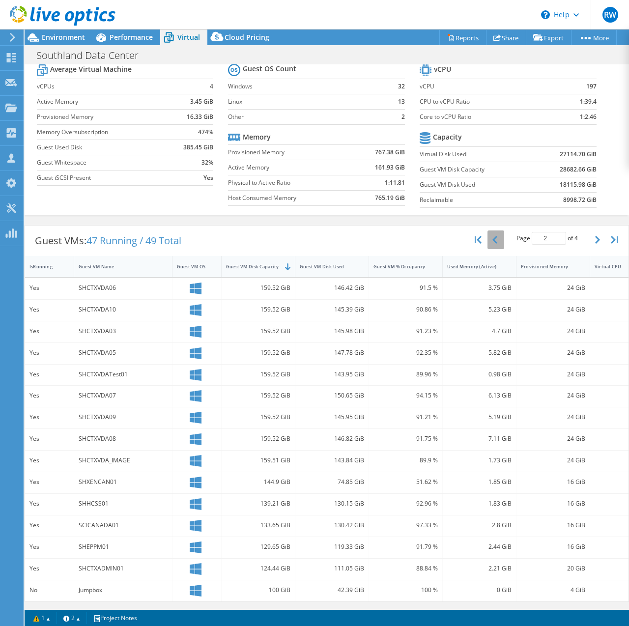
click at [488, 232] on button "button" at bounding box center [496, 240] width 17 height 19
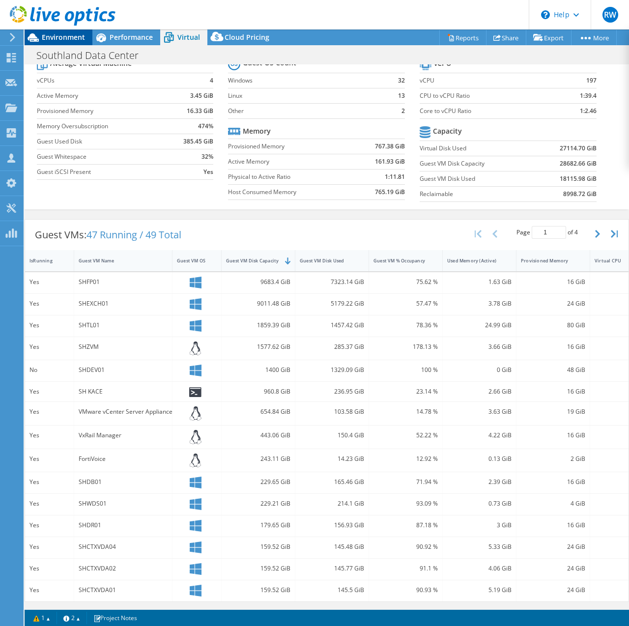
click at [58, 40] on span "Environment" at bounding box center [63, 36] width 43 height 9
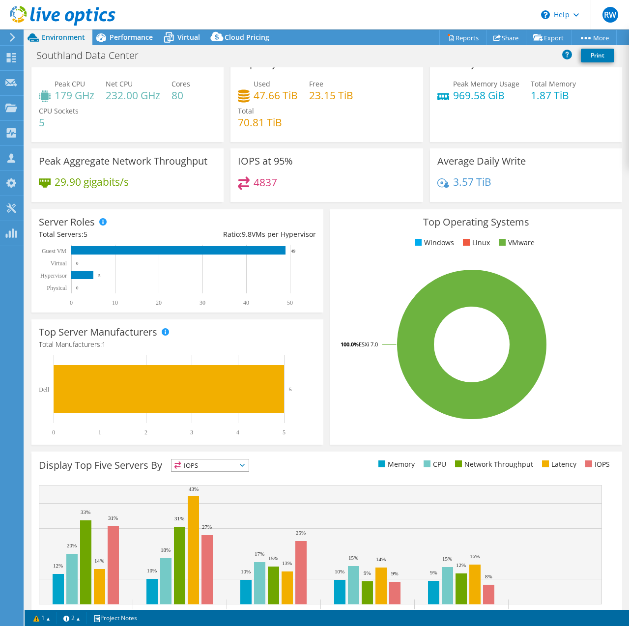
scroll to position [0, 0]
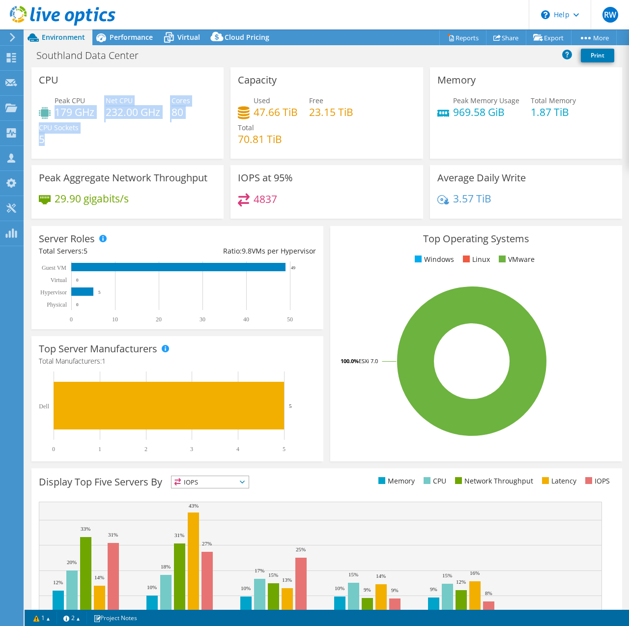
drag, startPoint x: 84, startPoint y: 108, endPoint x: 187, endPoint y: 137, distance: 107.4
click at [187, 137] on div "Peak CPU 179 GHz Net CPU 232.00 GHz Cores 80 CPU Sockets 5" at bounding box center [127, 124] width 177 height 59
click at [458, 107] on h4 "969.58 GiB" at bounding box center [486, 112] width 66 height 11
click at [190, 38] on span "Virtual" at bounding box center [188, 36] width 23 height 9
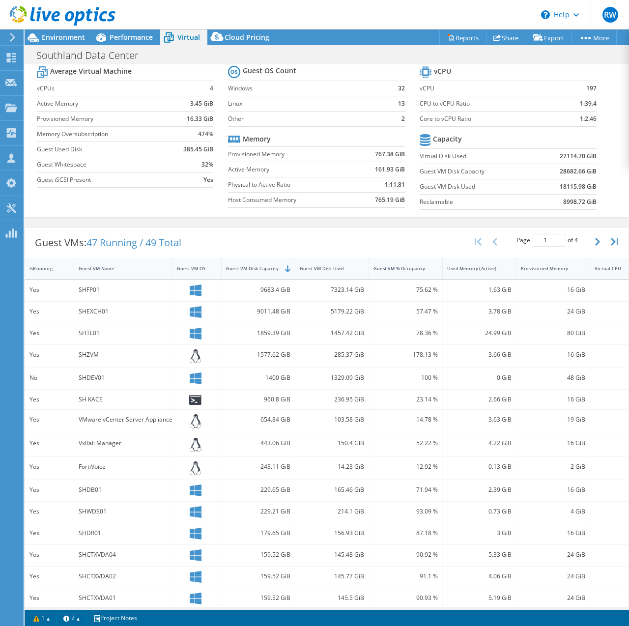
scroll to position [46, 0]
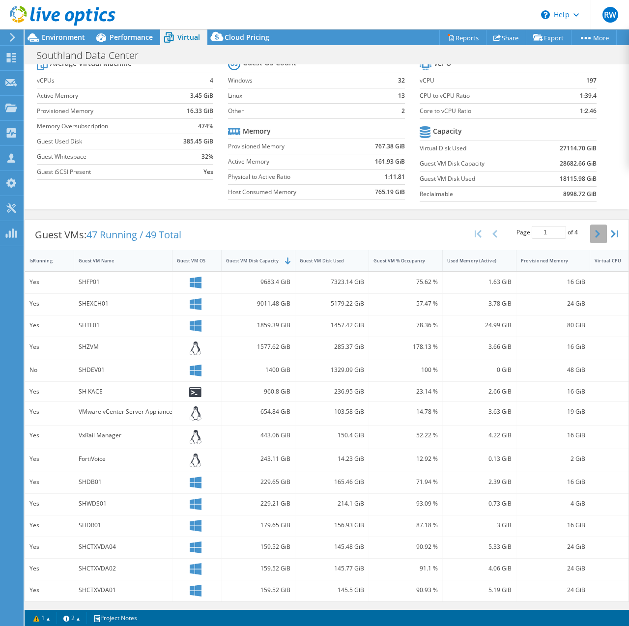
click at [590, 232] on button "button" at bounding box center [598, 234] width 17 height 19
type input "2"
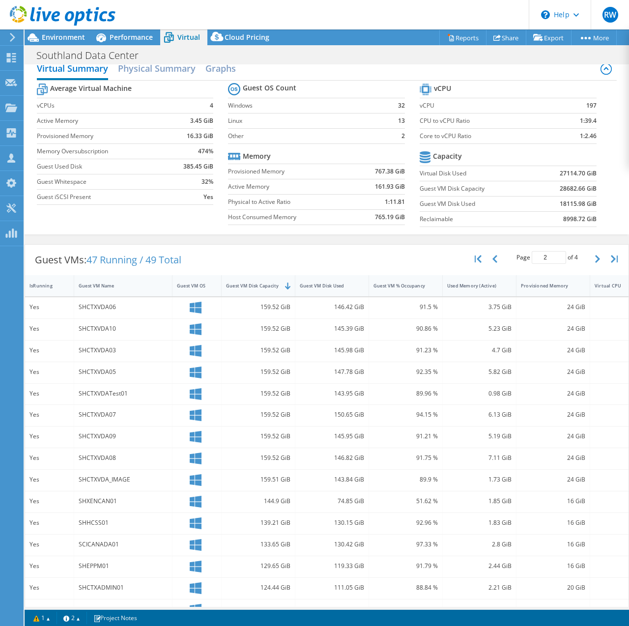
scroll to position [0, 0]
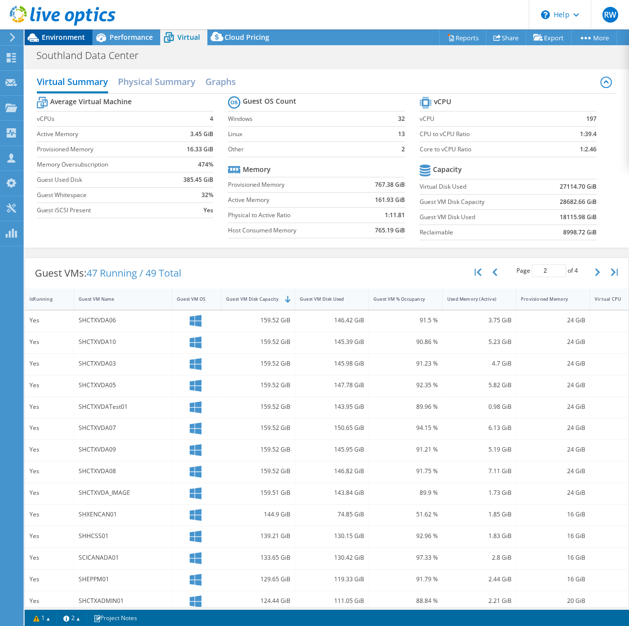
click at [78, 43] on div "Environment" at bounding box center [59, 37] width 68 height 16
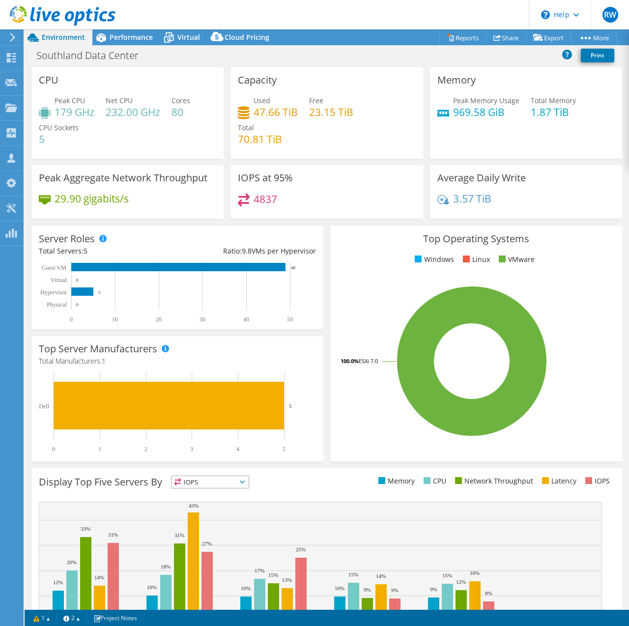
click at [369, 187] on div "IOPS at 95% 4837" at bounding box center [327, 192] width 192 height 54
click at [578, 12] on div "\n Help" at bounding box center [560, 14] width 62 height 29
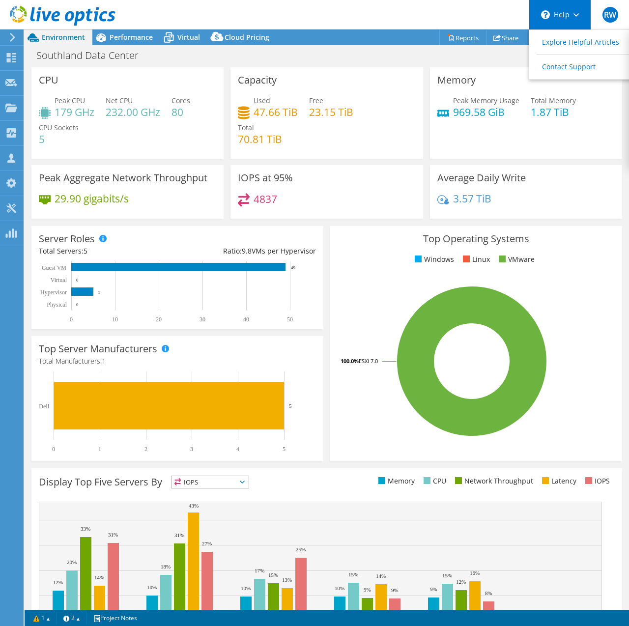
click at [578, 12] on div "\n Help" at bounding box center [560, 14] width 62 height 29
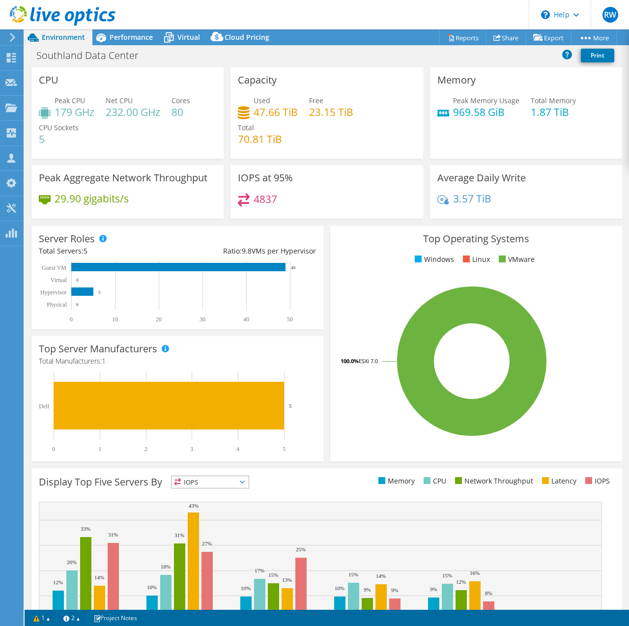
click at [628, 38] on div "Project Actions Project Actions Reports Share Export vSAN ReadyNode Sizer" at bounding box center [327, 37] width 605 height 16
